Goal: Information Seeking & Learning: Learn about a topic

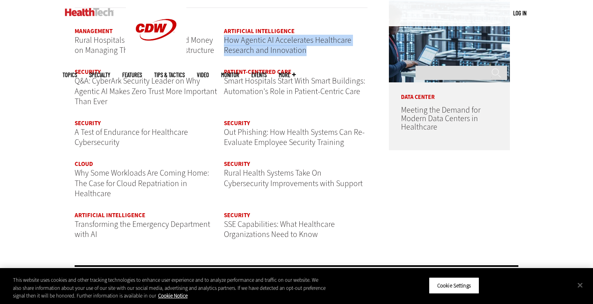
scroll to position [994, 0]
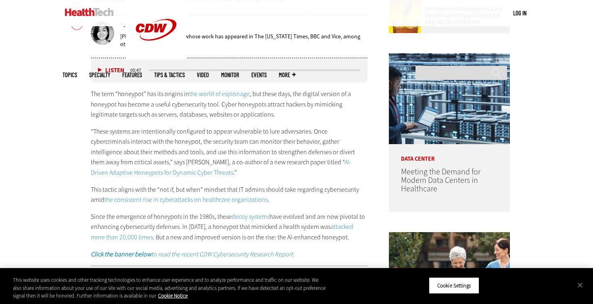
scroll to position [484, 0]
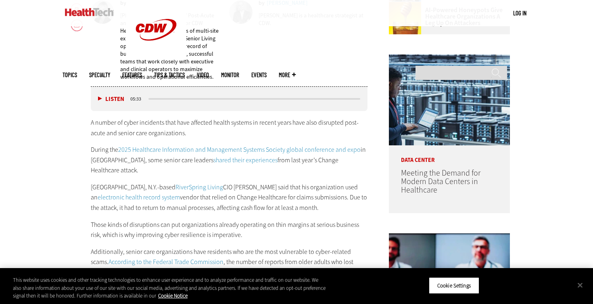
scroll to position [430, 0]
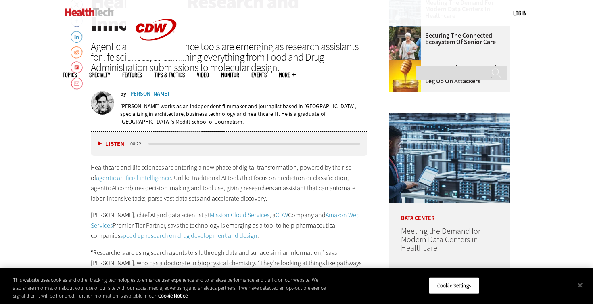
scroll to position [397, 0]
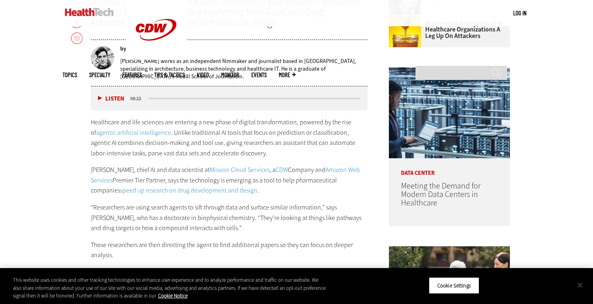
click at [581, 286] on button "Close" at bounding box center [580, 285] width 18 height 18
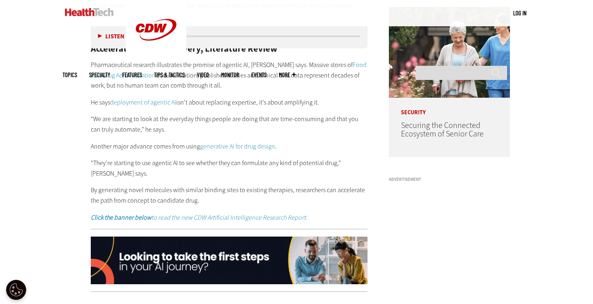
scroll to position [640, 0]
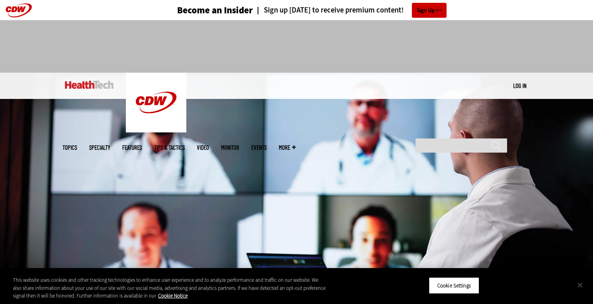
click at [578, 284] on button "Close" at bounding box center [580, 285] width 18 height 18
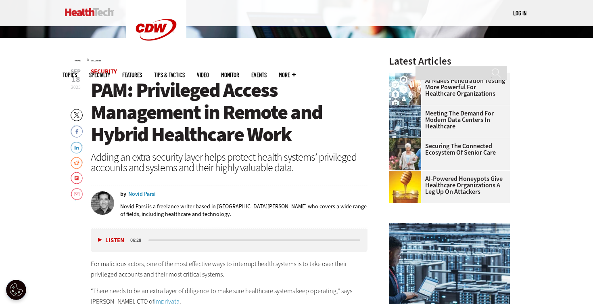
scroll to position [243, 0]
